Goal: Task Accomplishment & Management: Use online tool/utility

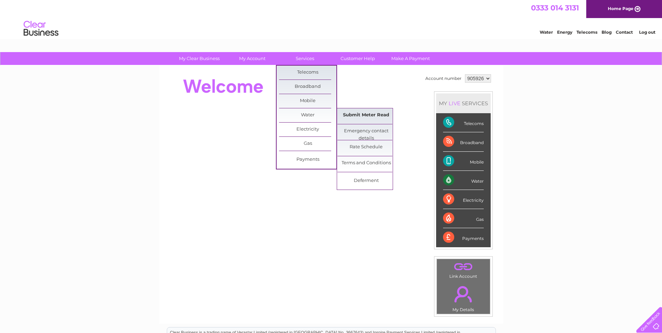
click at [372, 116] on link "Submit Meter Read" at bounding box center [365, 115] width 57 height 14
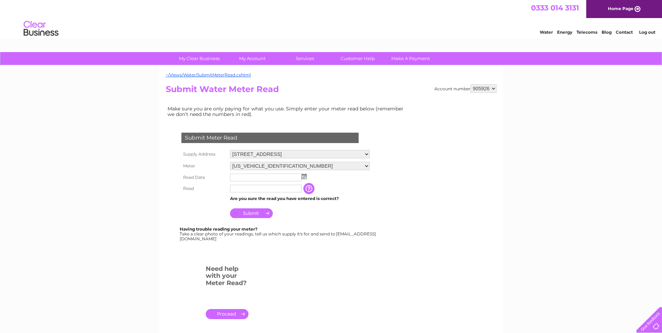
click at [302, 177] on img at bounding box center [304, 177] width 5 height 6
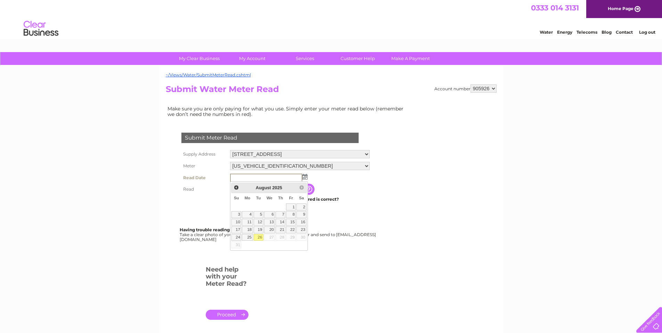
click at [258, 238] on link "26" at bounding box center [259, 237] width 10 height 7
type input "[DATE]"
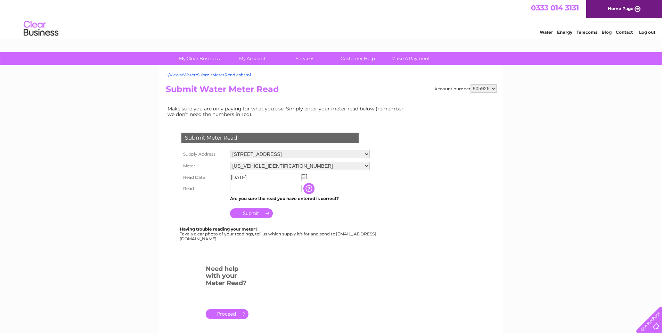
click at [245, 189] on input "text" at bounding box center [266, 189] width 72 height 8
type input "793"
click at [247, 210] on input "Submit" at bounding box center [251, 213] width 43 height 10
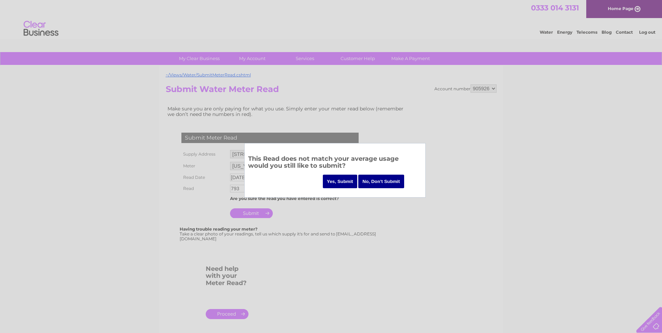
click at [393, 182] on input "No, Don't Submit" at bounding box center [381, 182] width 46 height 14
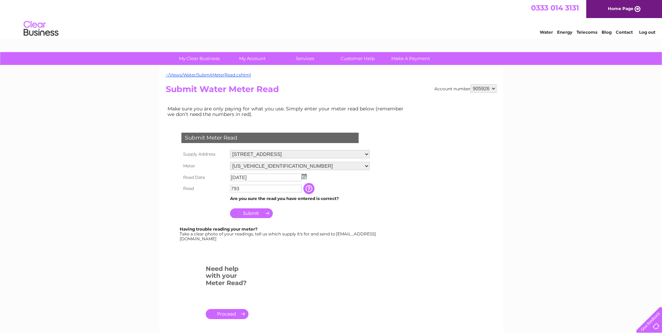
click at [253, 189] on input "793" at bounding box center [266, 189] width 72 height 8
click at [314, 190] on input "button" at bounding box center [309, 188] width 13 height 11
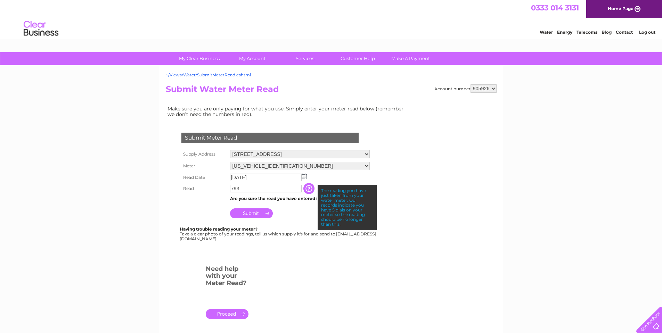
click at [314, 190] on input "button" at bounding box center [309, 188] width 13 height 11
click at [240, 189] on input "793" at bounding box center [266, 189] width 72 height 8
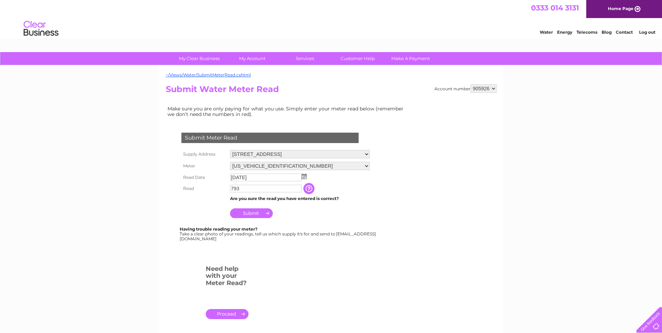
click at [253, 213] on input "Submit" at bounding box center [251, 213] width 43 height 10
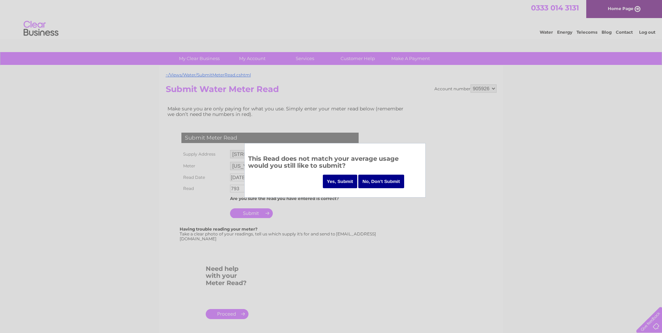
click at [334, 181] on input "Yes, Submit" at bounding box center [340, 182] width 35 height 14
